Goal: Information Seeking & Learning: Learn about a topic

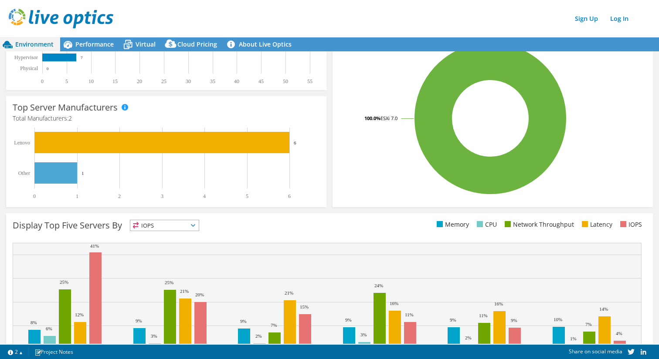
scroll to position [140, 0]
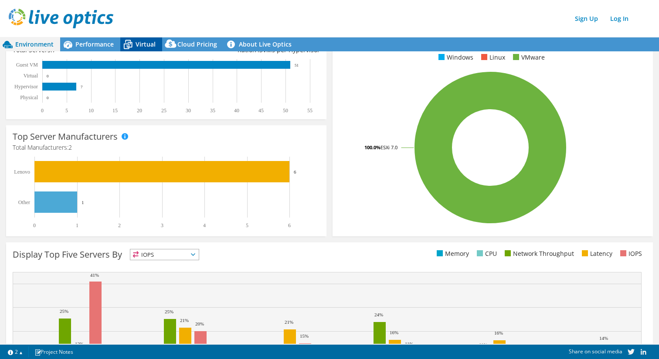
click at [139, 43] on span "Virtual" at bounding box center [145, 44] width 20 height 8
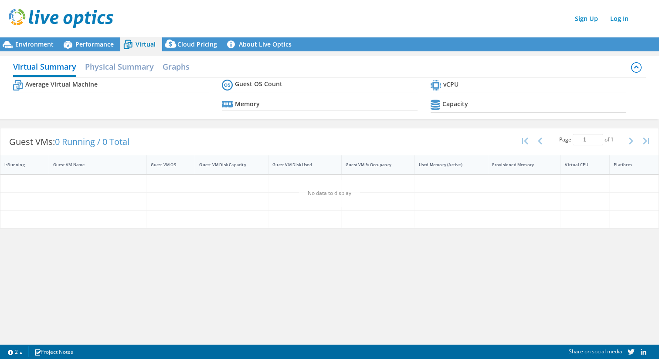
scroll to position [0, 0]
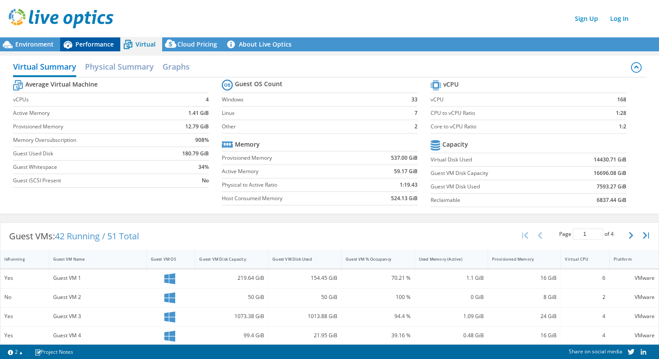
click at [88, 43] on span "Performance" at bounding box center [94, 44] width 38 height 8
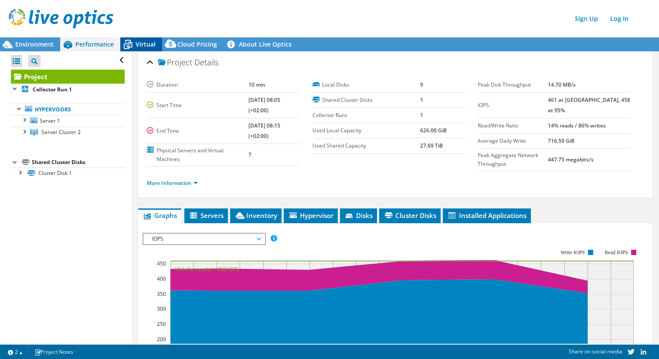
click at [145, 47] on span "Virtual" at bounding box center [145, 44] width 20 height 8
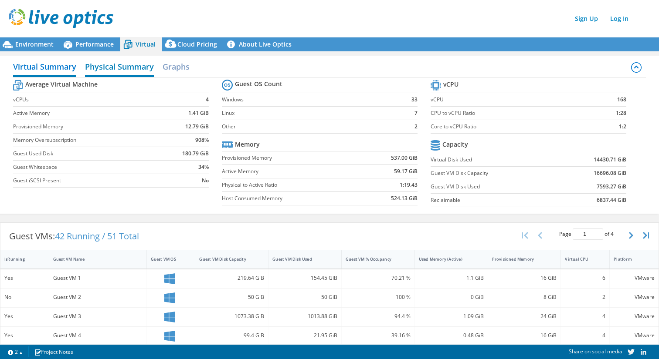
click at [113, 65] on h2 "Physical Summary" at bounding box center [119, 67] width 69 height 19
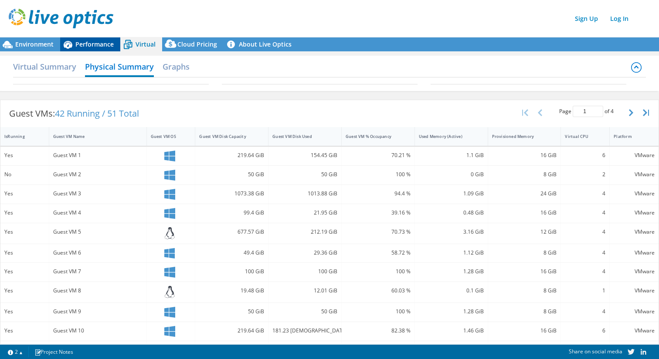
click at [89, 43] on span "Performance" at bounding box center [94, 44] width 38 height 8
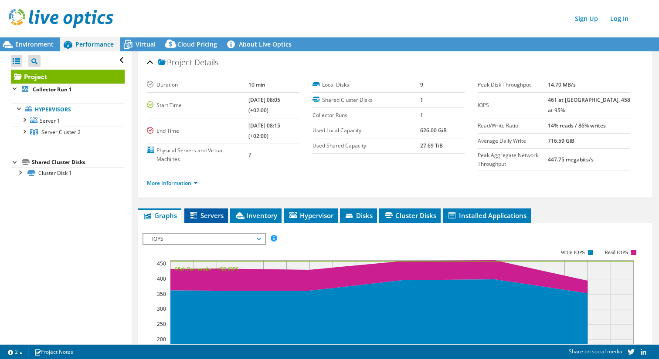
click at [209, 216] on span "Servers" at bounding box center [206, 215] width 35 height 9
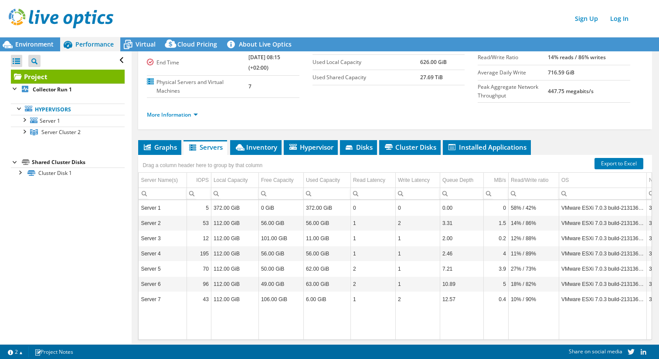
scroll to position [83, 0]
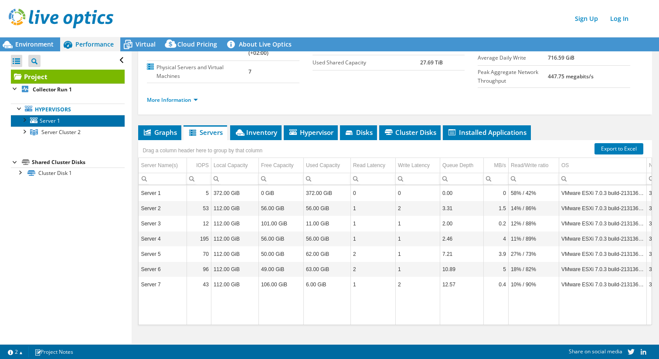
click at [50, 121] on span "Server 1" at bounding box center [50, 120] width 20 height 7
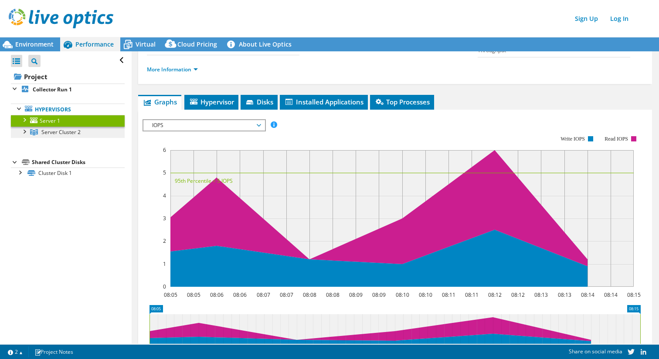
click at [67, 134] on span "Server Cluster 2" at bounding box center [60, 132] width 39 height 7
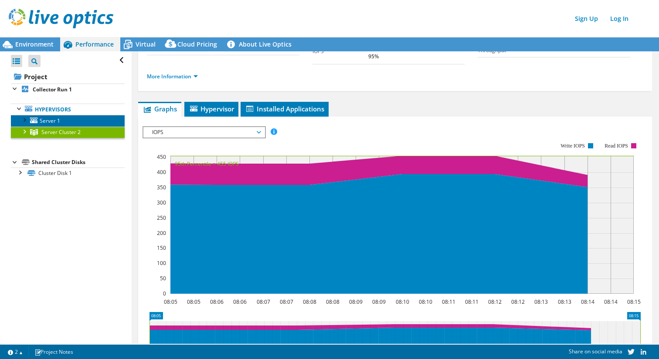
click at [60, 122] on link "Server 1" at bounding box center [68, 120] width 114 height 11
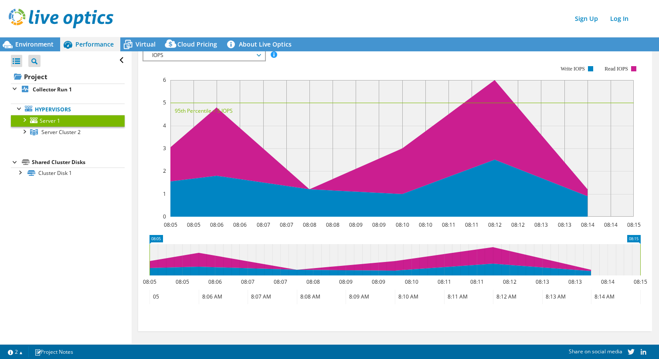
scroll to position [155, 0]
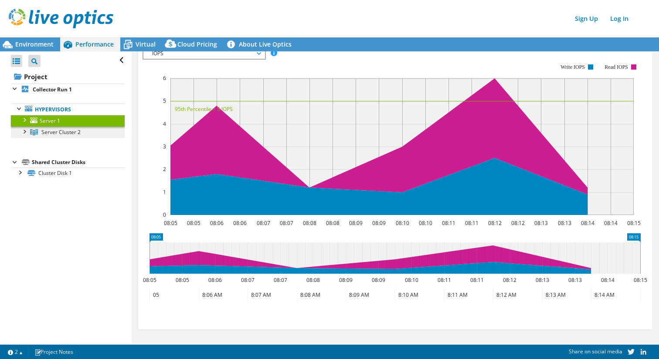
click at [49, 129] on span "Server Cluster 2" at bounding box center [60, 132] width 39 height 7
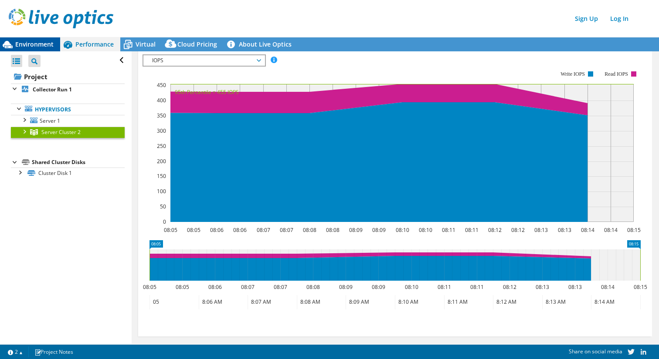
click at [30, 43] on span "Environment" at bounding box center [34, 44] width 38 height 8
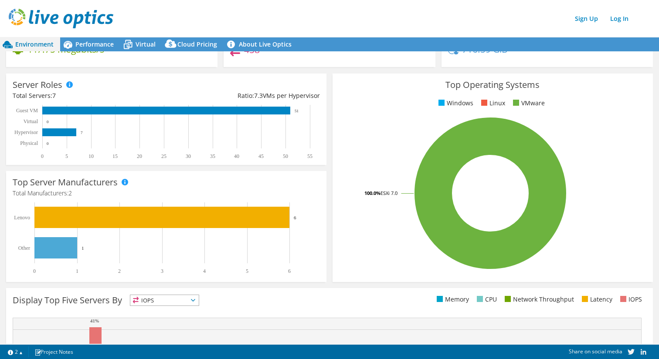
scroll to position [0, 0]
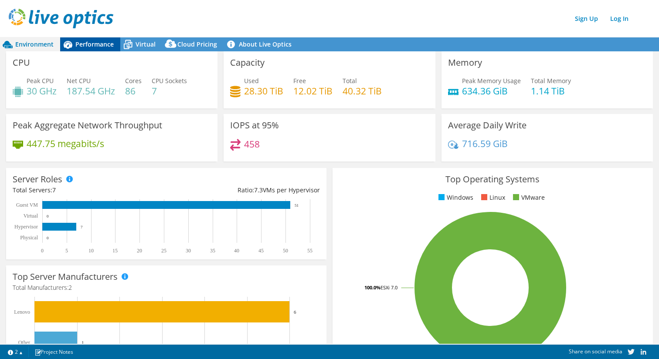
click at [94, 46] on span "Performance" at bounding box center [94, 44] width 38 height 8
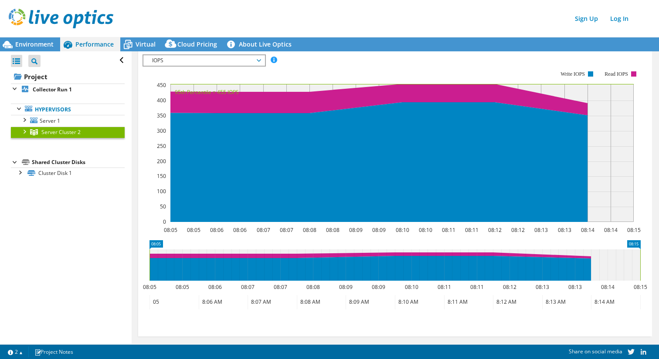
click at [25, 132] on div at bounding box center [24, 131] width 9 height 9
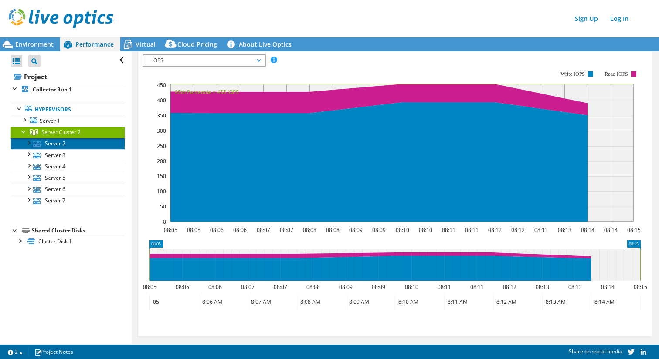
click at [48, 145] on link "Server 2" at bounding box center [68, 143] width 114 height 11
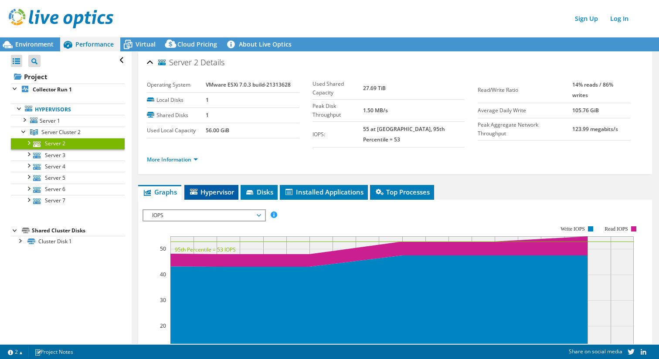
click at [223, 188] on span "Hypervisor" at bounding box center [211, 192] width 45 height 9
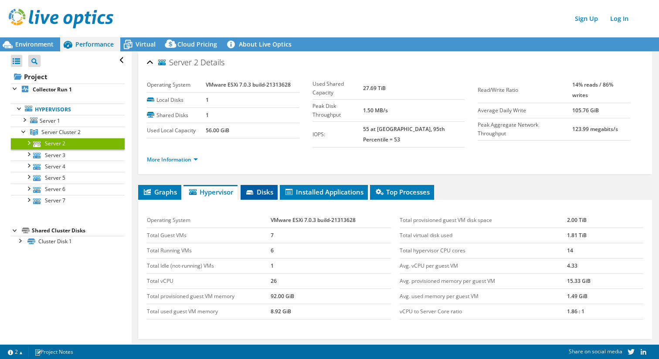
click at [268, 188] on span "Disks" at bounding box center [259, 192] width 28 height 9
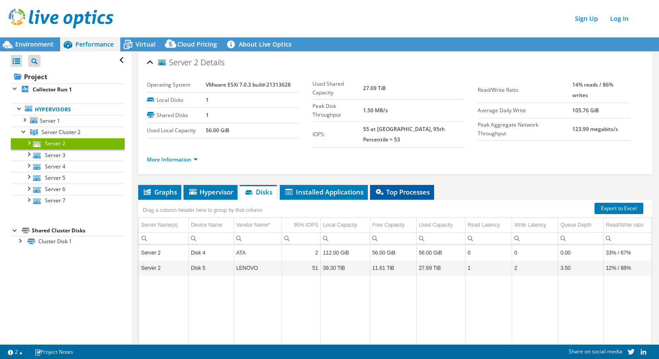
click at [412, 188] on span "Top Processes" at bounding box center [401, 192] width 55 height 9
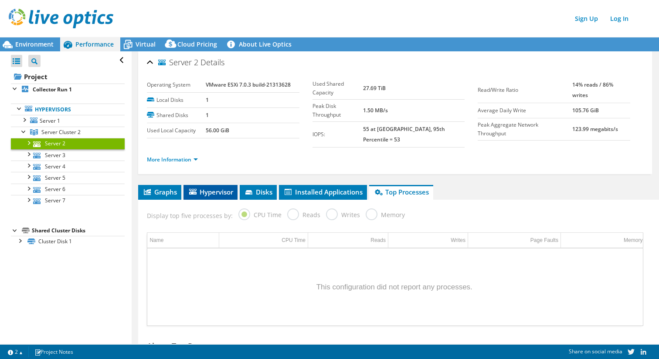
click at [212, 188] on span "Hypervisor" at bounding box center [210, 192] width 45 height 9
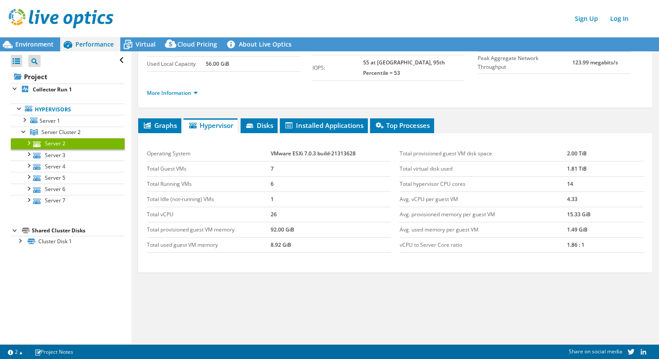
scroll to position [61, 0]
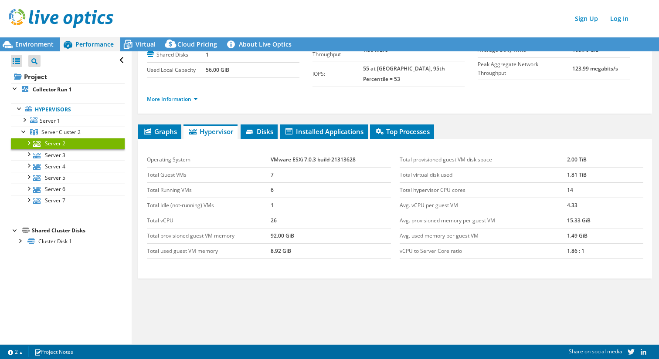
click at [160, 139] on div "Operating System VMware ESXi 7.0.3 build-21313628 Total Guest VMs 7 Total Runni…" at bounding box center [395, 208] width 514 height 139
click at [160, 128] on span "Graphs" at bounding box center [159, 131] width 34 height 9
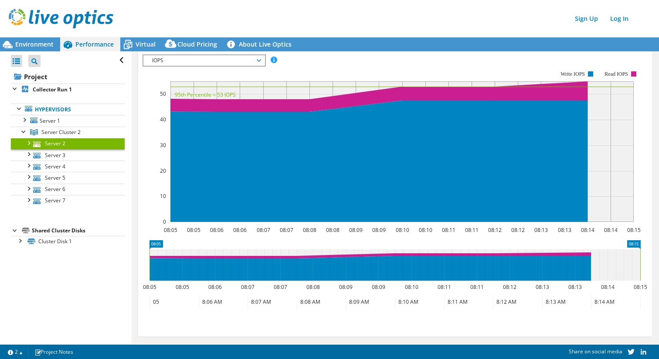
scroll to position [0, 0]
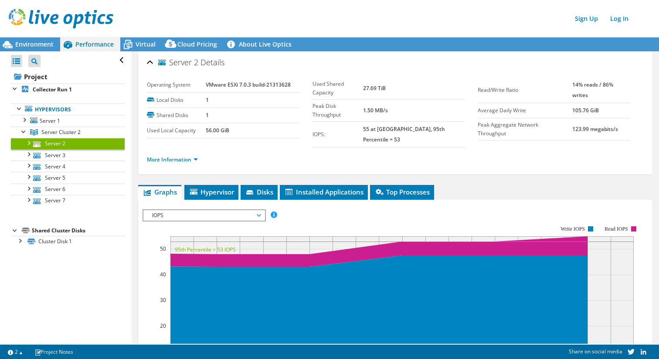
click at [28, 142] on div at bounding box center [28, 142] width 9 height 9
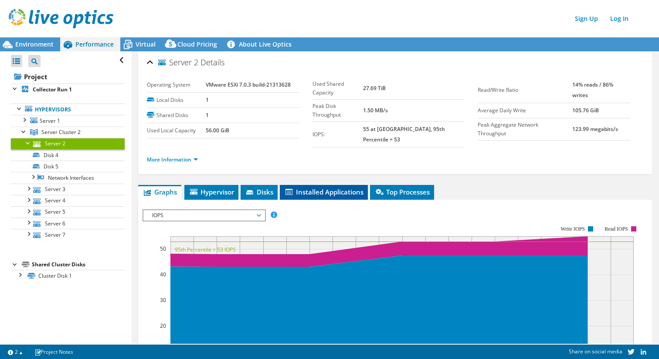
click at [339, 188] on span "Installed Applications" at bounding box center [323, 192] width 79 height 9
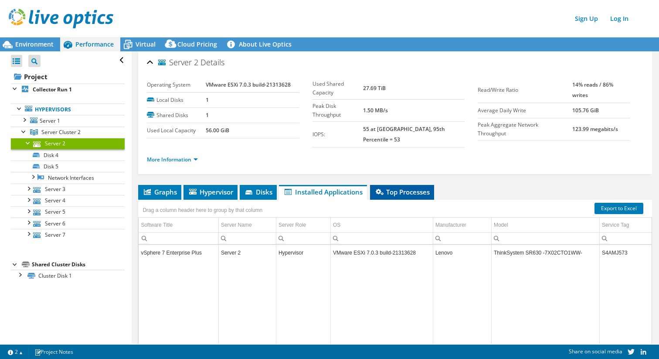
click at [422, 188] on span "Top Processes" at bounding box center [401, 192] width 55 height 9
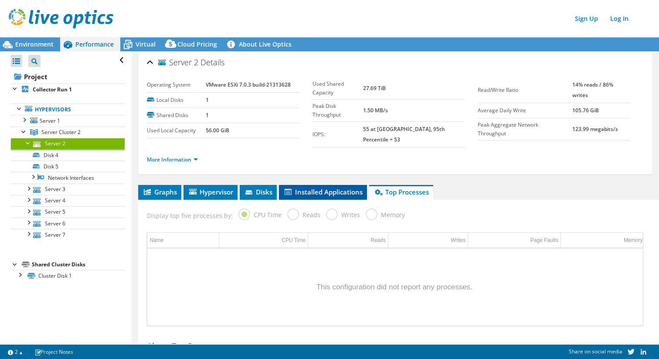
click at [331, 188] on span "Installed Applications" at bounding box center [322, 192] width 79 height 9
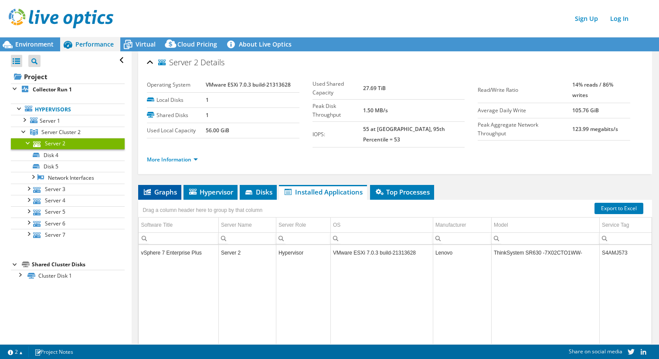
click at [165, 189] on span "Graphs" at bounding box center [159, 192] width 34 height 9
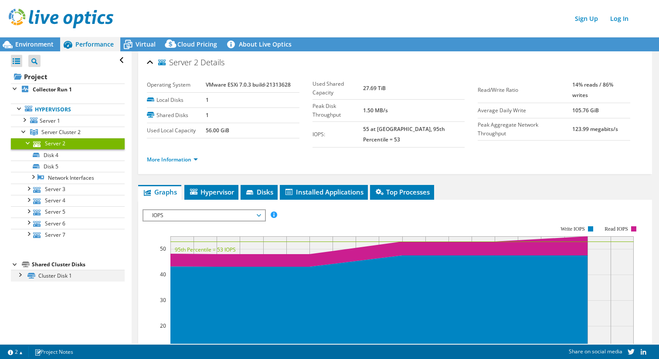
click at [20, 275] on div at bounding box center [19, 274] width 9 height 9
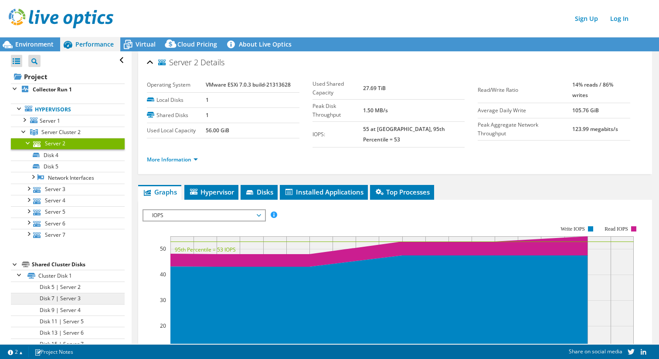
scroll to position [17, 0]
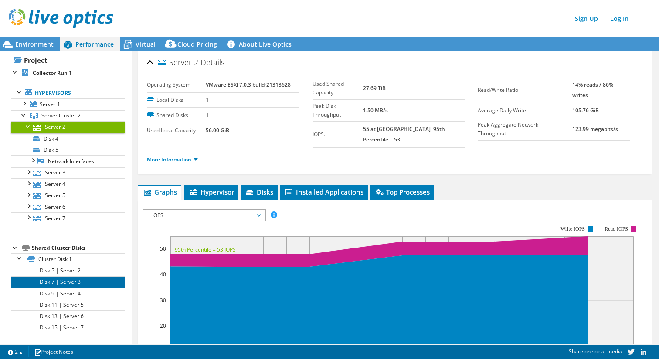
click at [85, 277] on link "Disk 7 | Server 3" at bounding box center [68, 282] width 114 height 11
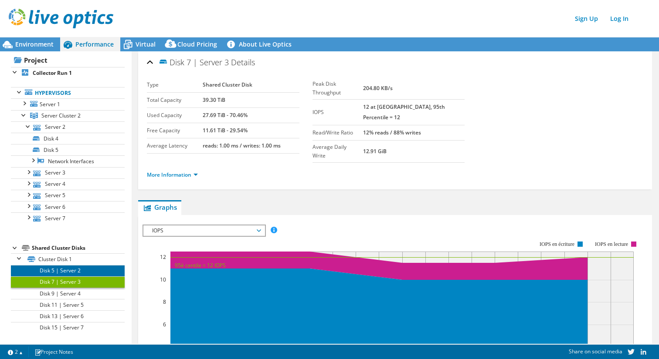
click at [85, 272] on link "Disk 5 | Server 2" at bounding box center [68, 270] width 114 height 11
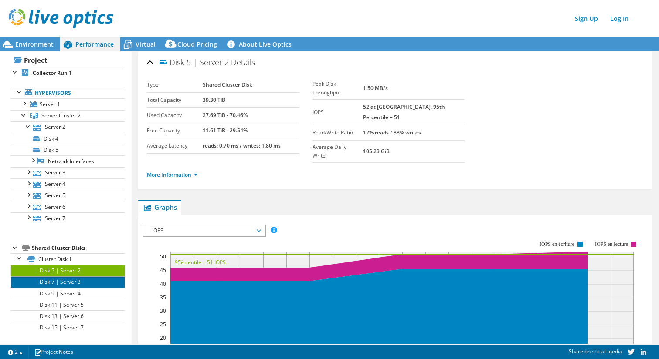
click at [81, 285] on link "Disk 7 | Server 3" at bounding box center [68, 282] width 114 height 11
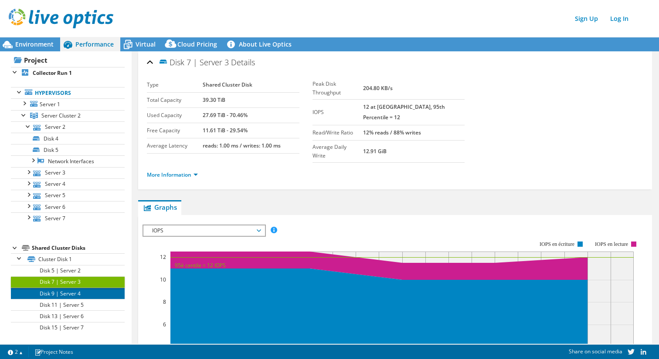
click at [80, 296] on link "Disk 9 | Server 4" at bounding box center [68, 293] width 114 height 11
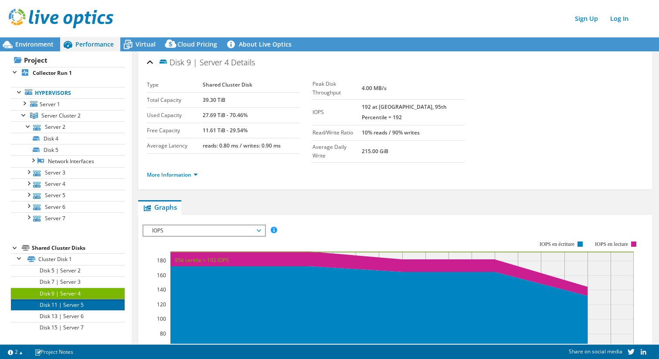
click at [79, 304] on link "Disk 11 | Server 5" at bounding box center [68, 304] width 114 height 11
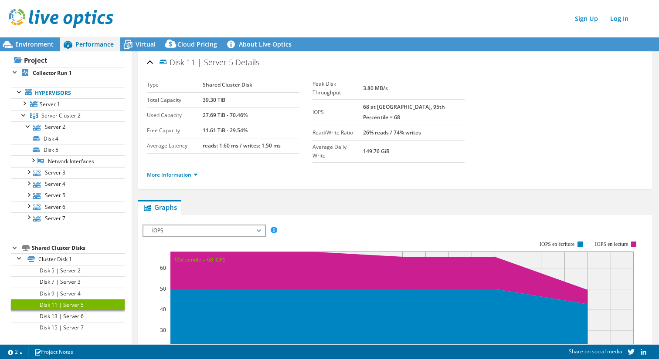
click at [79, 306] on link "Disk 11 | Server 5" at bounding box center [68, 304] width 114 height 11
click at [78, 313] on link "Disk 13 | Server 6" at bounding box center [68, 316] width 114 height 11
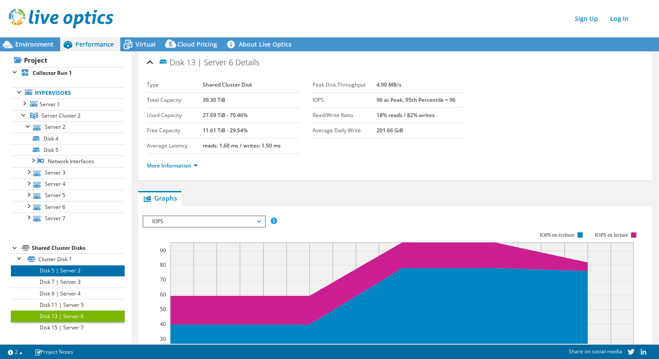
click at [78, 269] on link "Disk 5 | Server 2" at bounding box center [68, 270] width 114 height 11
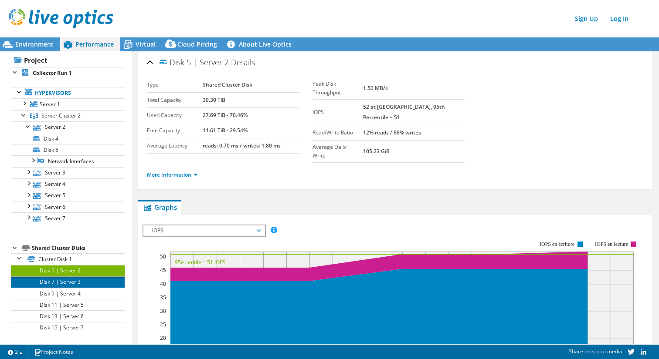
click at [70, 284] on link "Disk 7 | Server 3" at bounding box center [68, 282] width 114 height 11
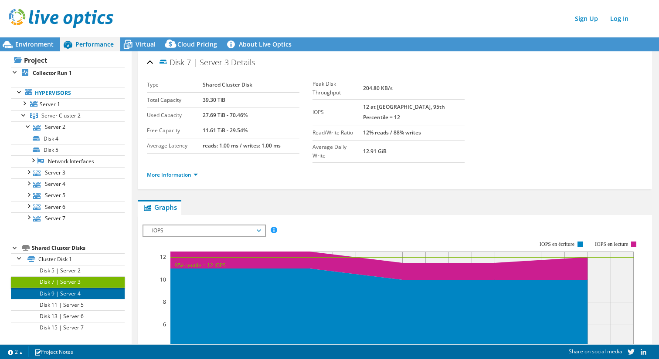
click at [69, 298] on link "Disk 9 | Server 4" at bounding box center [68, 293] width 114 height 11
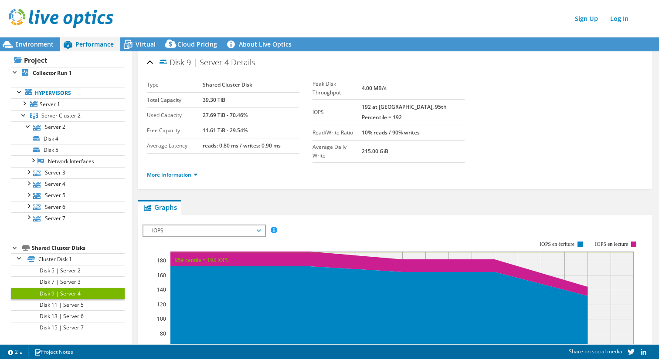
click at [71, 289] on link "Disk 9 | Server 4" at bounding box center [68, 293] width 114 height 11
click at [70, 304] on link "Disk 11 | Server 5" at bounding box center [68, 304] width 114 height 11
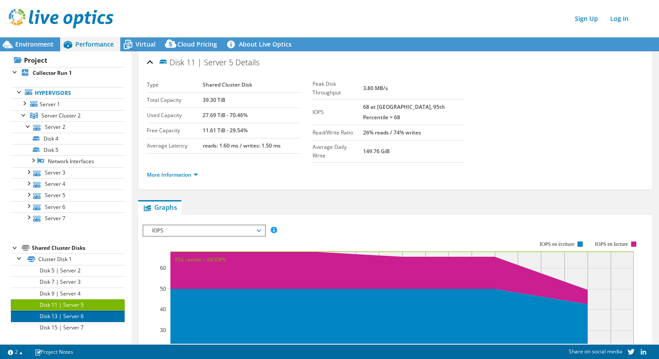
click at [69, 313] on link "Disk 13 | Server 6" at bounding box center [68, 316] width 114 height 11
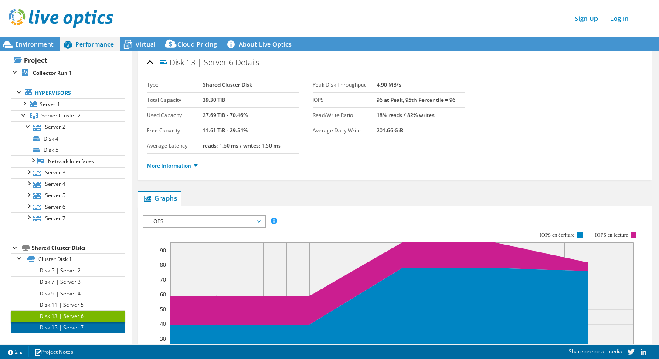
click at [68, 326] on link "Disk 15 | Server 7" at bounding box center [68, 327] width 114 height 11
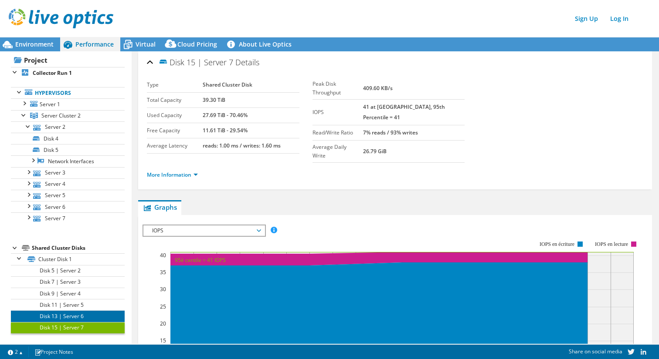
click at [69, 315] on link "Disk 13 | Server 6" at bounding box center [68, 316] width 114 height 11
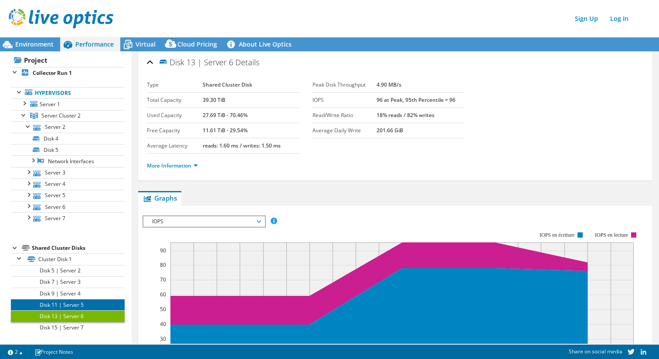
click at [71, 302] on link "Disk 11 | Server 5" at bounding box center [68, 304] width 114 height 11
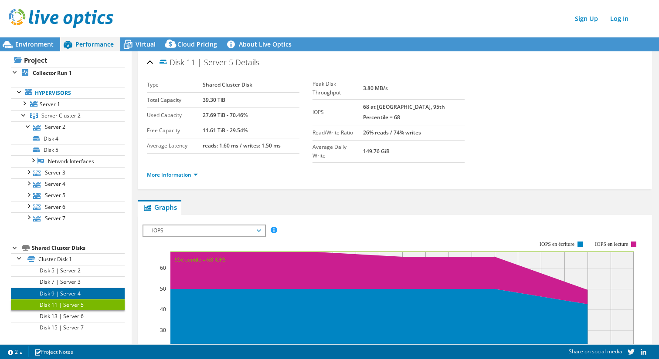
click at [75, 290] on link "Disk 9 | Server 4" at bounding box center [68, 293] width 114 height 11
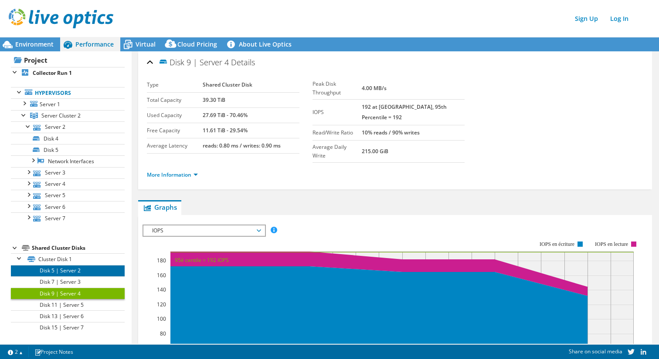
click at [75, 275] on link "Disk 5 | Server 2" at bounding box center [68, 270] width 114 height 11
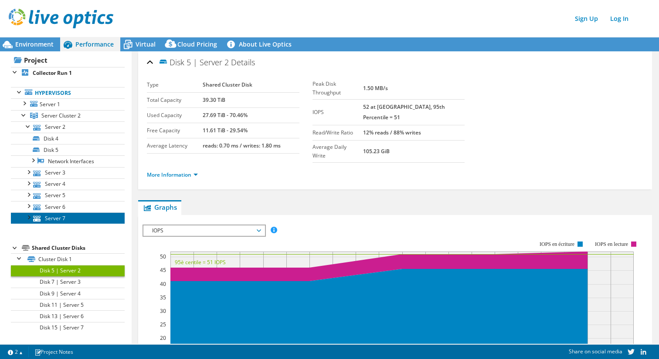
click at [75, 217] on link "Server 7" at bounding box center [68, 218] width 114 height 11
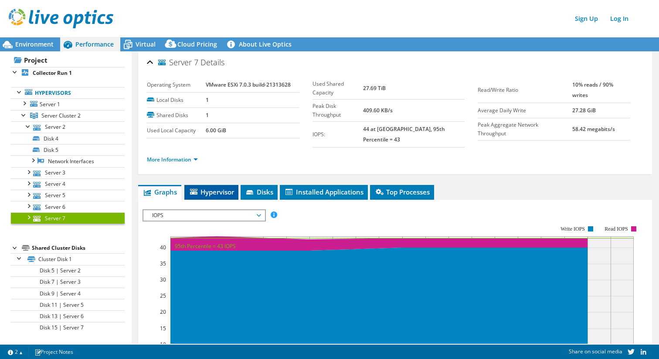
click at [223, 188] on span "Hypervisor" at bounding box center [211, 192] width 45 height 9
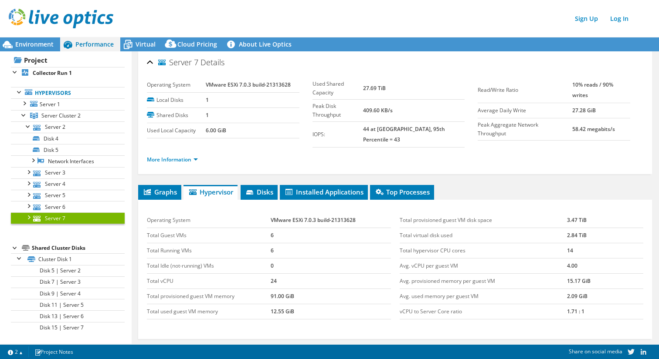
click at [409, 246] on td "Total hypervisor CPU cores" at bounding box center [482, 250] width 167 height 15
drag, startPoint x: 406, startPoint y: 243, endPoint x: 540, endPoint y: 247, distance: 133.8
click at [541, 247] on td "Total hypervisor CPU cores" at bounding box center [482, 250] width 167 height 15
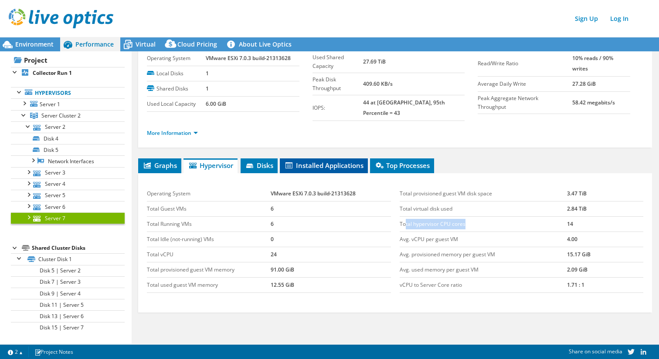
scroll to position [26, 0]
click at [28, 219] on div at bounding box center [28, 217] width 9 height 9
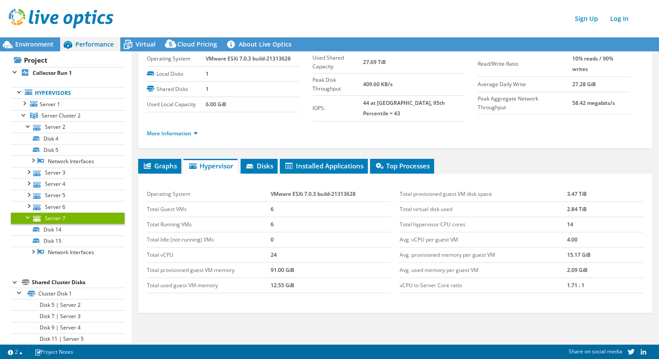
click at [28, 219] on div at bounding box center [28, 217] width 9 height 9
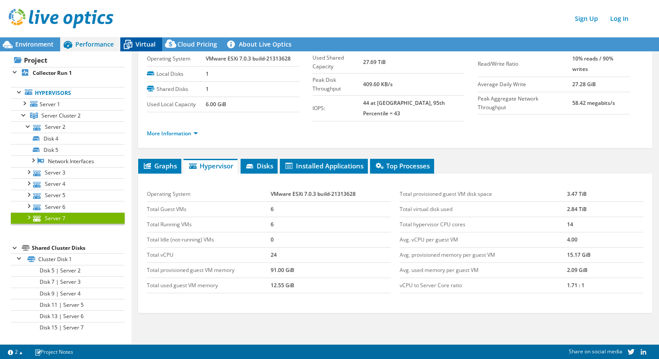
click at [140, 44] on span "Virtual" at bounding box center [145, 44] width 20 height 8
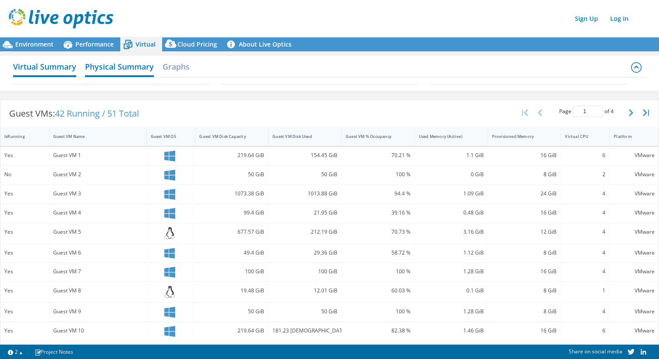
click at [51, 68] on h2 "Virtual Summary" at bounding box center [44, 67] width 63 height 19
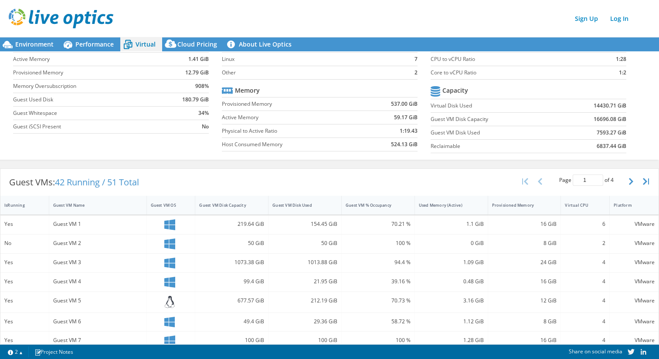
scroll to position [0, 0]
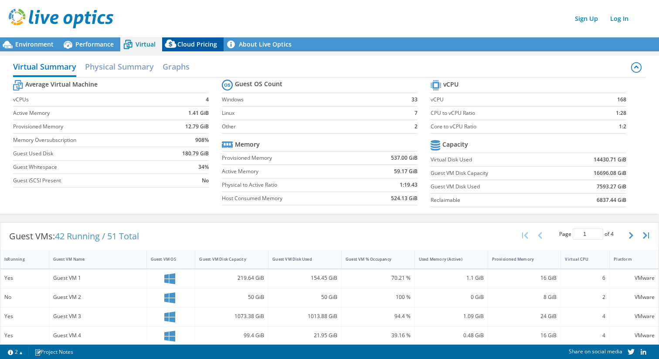
click at [201, 44] on span "Cloud Pricing" at bounding box center [197, 44] width 40 height 8
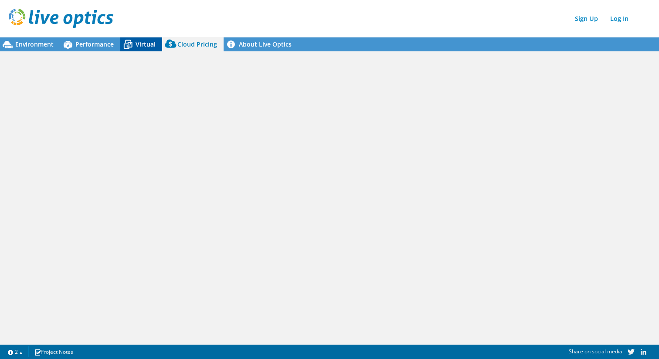
click at [139, 40] on span "Virtual" at bounding box center [145, 44] width 20 height 8
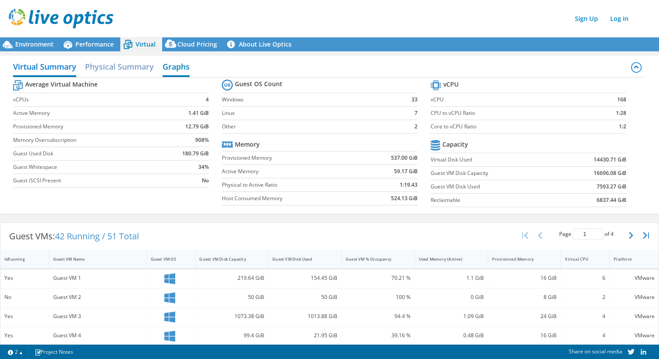
click at [187, 65] on h2 "Graphs" at bounding box center [175, 67] width 27 height 19
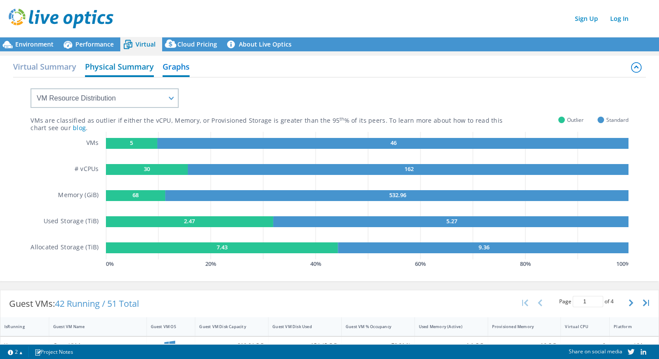
click at [122, 65] on h2 "Physical Summary" at bounding box center [119, 67] width 69 height 19
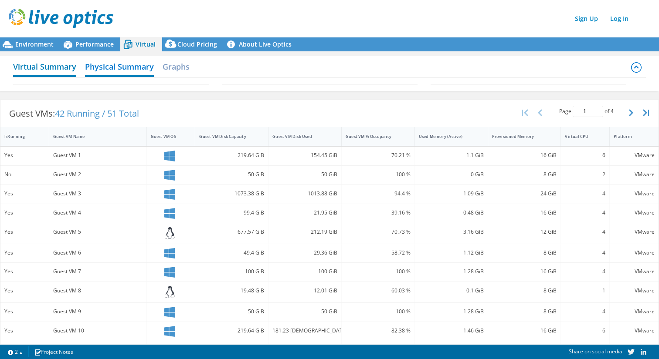
click at [51, 66] on h2 "Virtual Summary" at bounding box center [44, 67] width 63 height 19
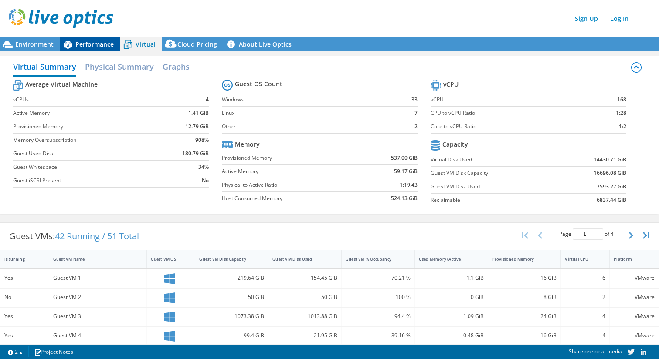
click at [91, 51] on div "Performance" at bounding box center [90, 44] width 60 height 14
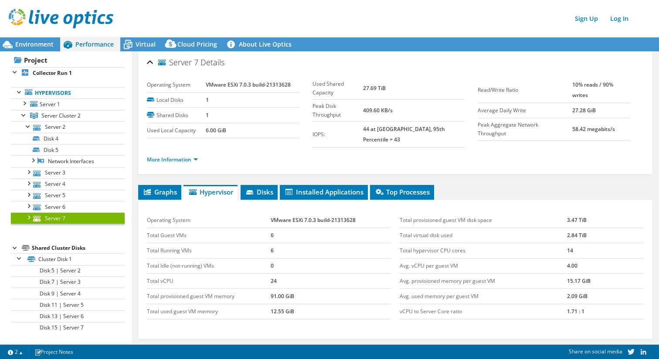
scroll to position [67, 0]
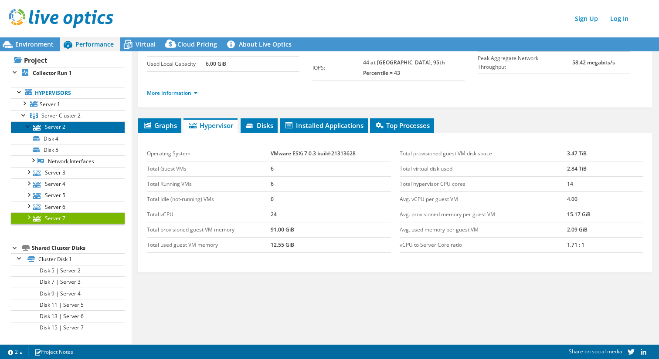
click at [54, 125] on link "Server 2" at bounding box center [68, 127] width 114 height 11
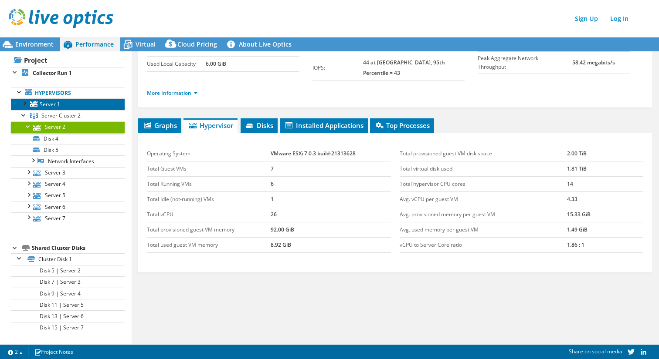
click at [48, 103] on span "Server 1" at bounding box center [50, 104] width 20 height 7
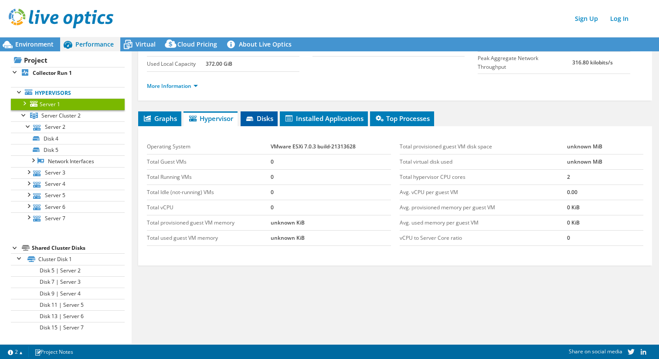
click at [263, 115] on span "Disks" at bounding box center [259, 118] width 28 height 9
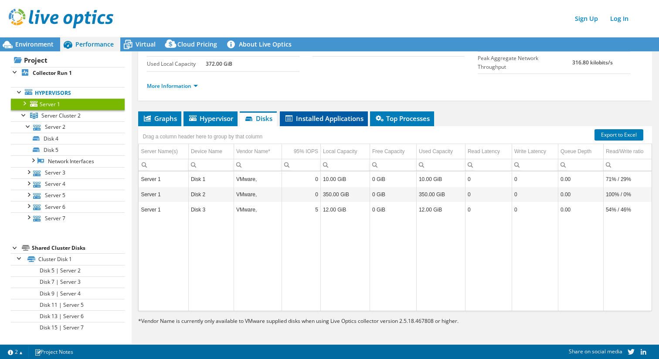
click at [311, 117] on span "Installed Applications" at bounding box center [323, 118] width 79 height 9
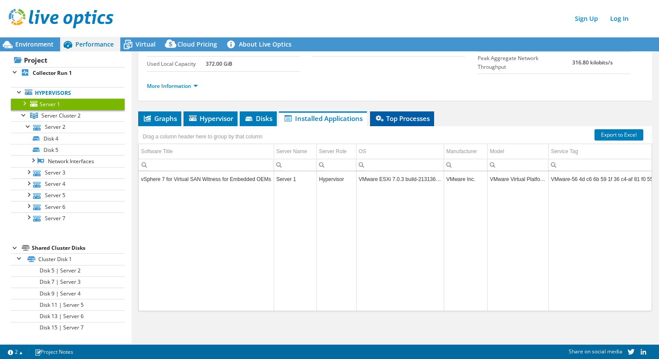
click at [400, 121] on span "Top Processes" at bounding box center [401, 118] width 55 height 9
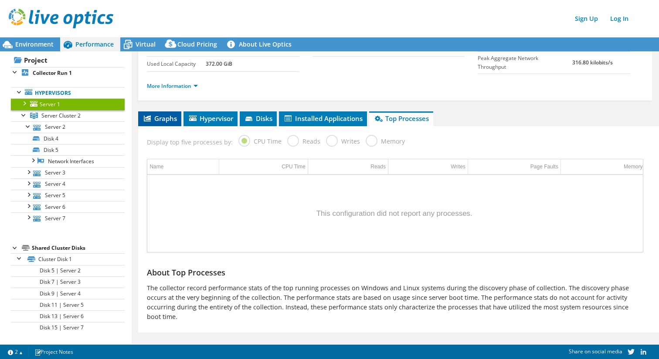
click at [167, 115] on span "Graphs" at bounding box center [159, 118] width 34 height 9
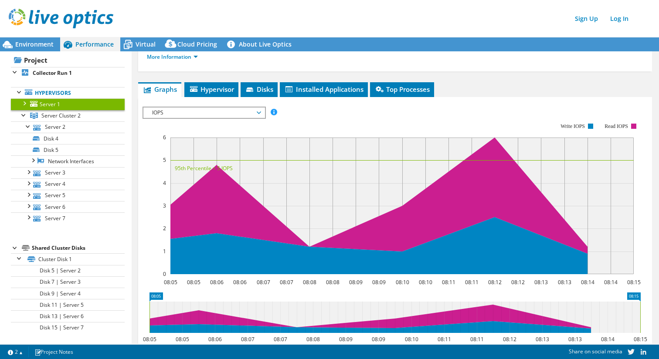
scroll to position [0, 0]
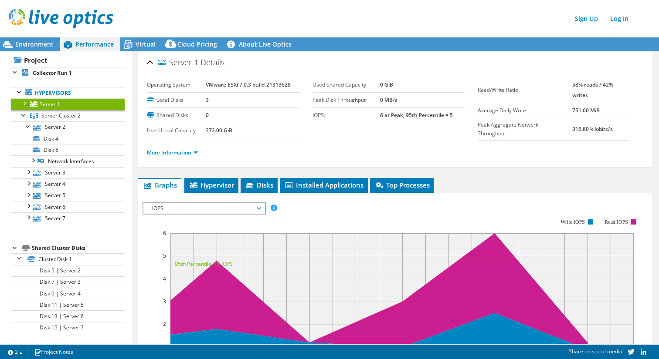
click at [257, 207] on span "IOPS" at bounding box center [204, 208] width 112 height 10
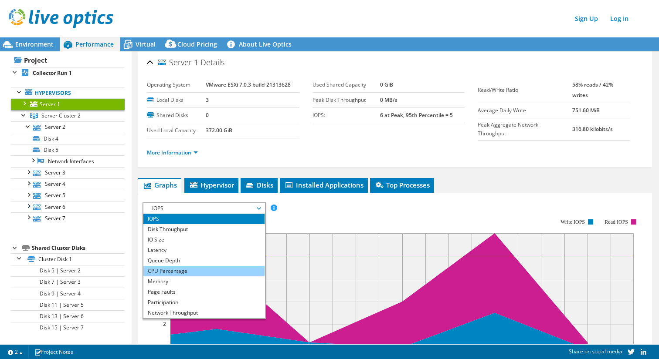
click at [230, 268] on li "CPU Percentage" at bounding box center [203, 271] width 121 height 10
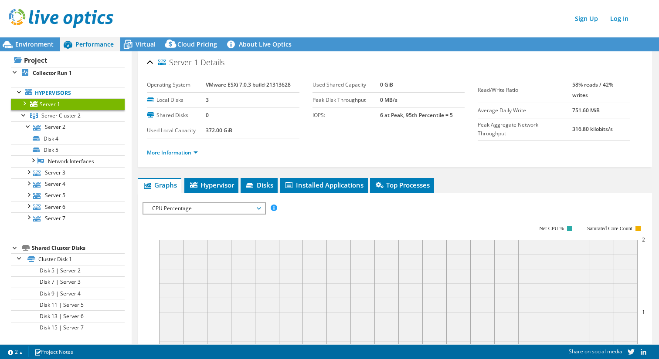
scroll to position [10, 0]
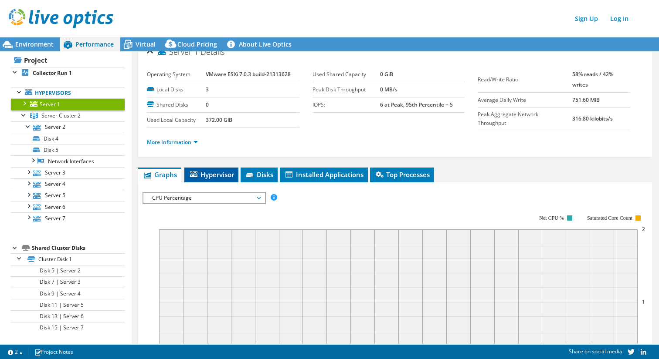
click at [216, 172] on span "Hypervisor" at bounding box center [211, 174] width 45 height 9
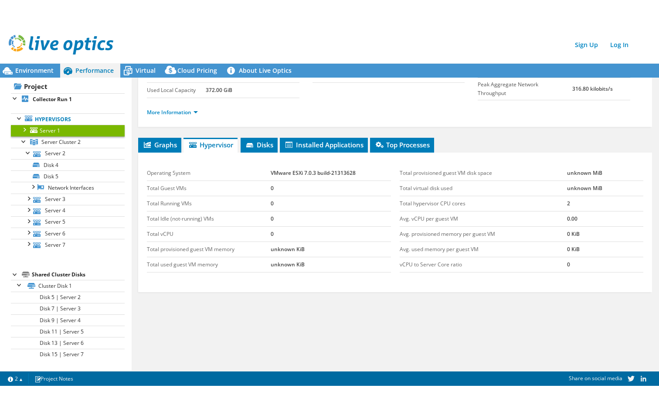
scroll to position [0, 0]
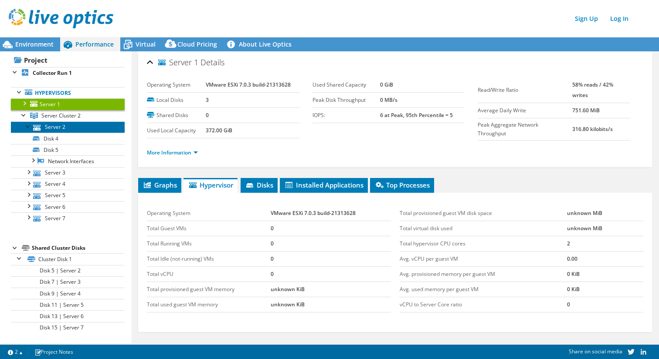
click at [57, 126] on link "Server 2" at bounding box center [68, 127] width 114 height 11
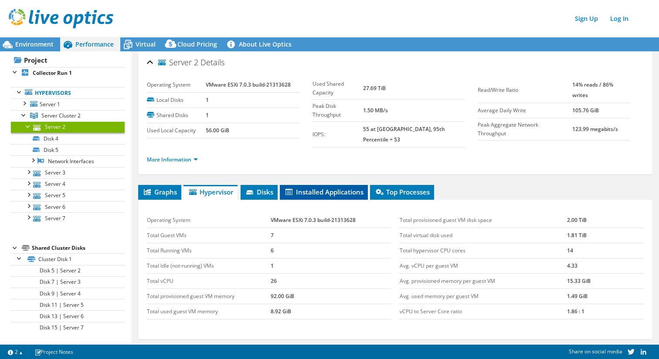
click at [328, 188] on span "Installed Applications" at bounding box center [323, 192] width 79 height 9
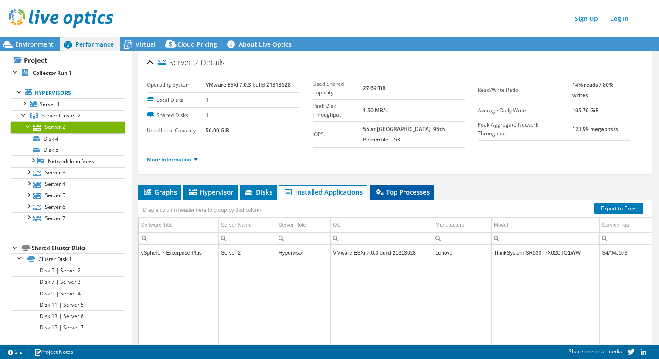
click at [406, 188] on span "Top Processes" at bounding box center [401, 192] width 55 height 9
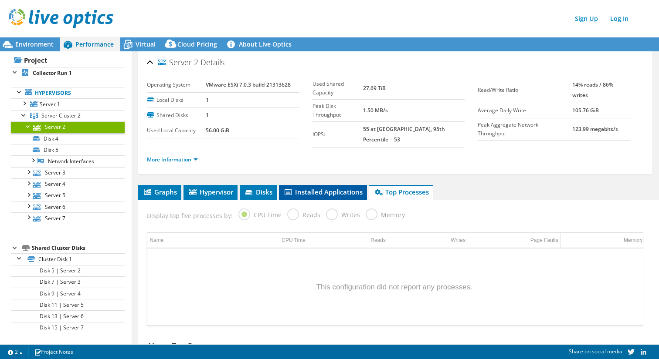
click at [331, 188] on span "Installed Applications" at bounding box center [322, 192] width 79 height 9
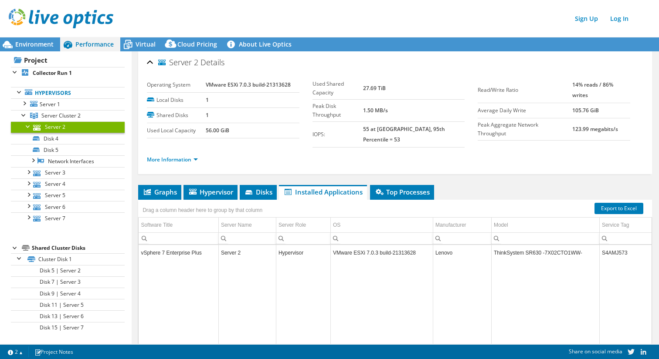
click at [501, 246] on td "ThinkSystem SR630 -7X02CTO1WW-" at bounding box center [545, 253] width 108 height 15
drag, startPoint x: 494, startPoint y: 247, endPoint x: 585, endPoint y: 248, distance: 91.5
click at [585, 248] on td "ThinkSystem SR630 -7X02CTO1WW-" at bounding box center [545, 253] width 108 height 15
copy td "ThinkSystem SR630 -7X02CTO1WW-"
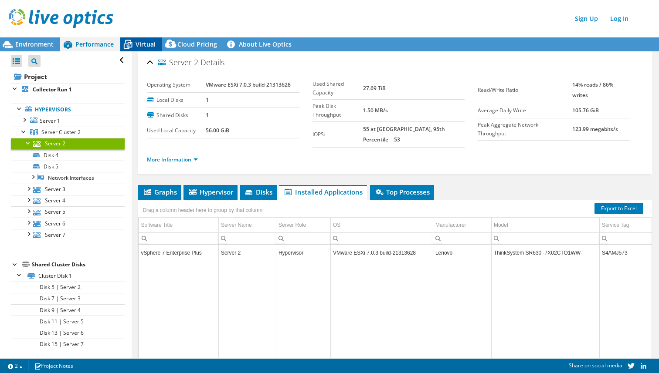
click at [145, 47] on span "Virtual" at bounding box center [145, 44] width 20 height 8
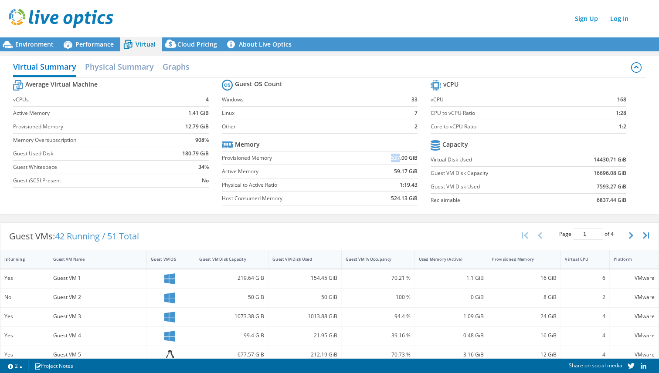
drag, startPoint x: 391, startPoint y: 159, endPoint x: 399, endPoint y: 159, distance: 7.8
click at [399, 159] on b "537.00 GiB" at bounding box center [404, 158] width 27 height 9
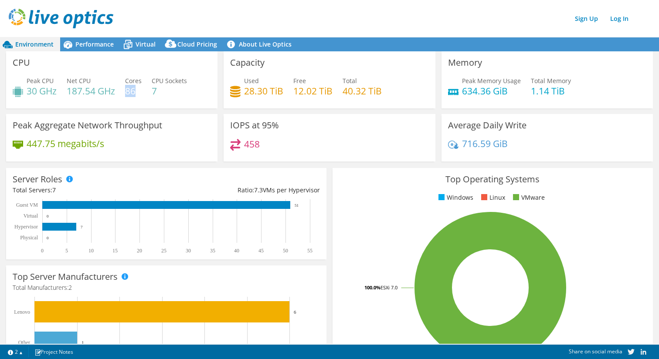
drag, startPoint x: 127, startPoint y: 93, endPoint x: 136, endPoint y: 93, distance: 8.7
click at [136, 93] on h4 "86" at bounding box center [133, 91] width 17 height 10
